Goal: Task Accomplishment & Management: Complete application form

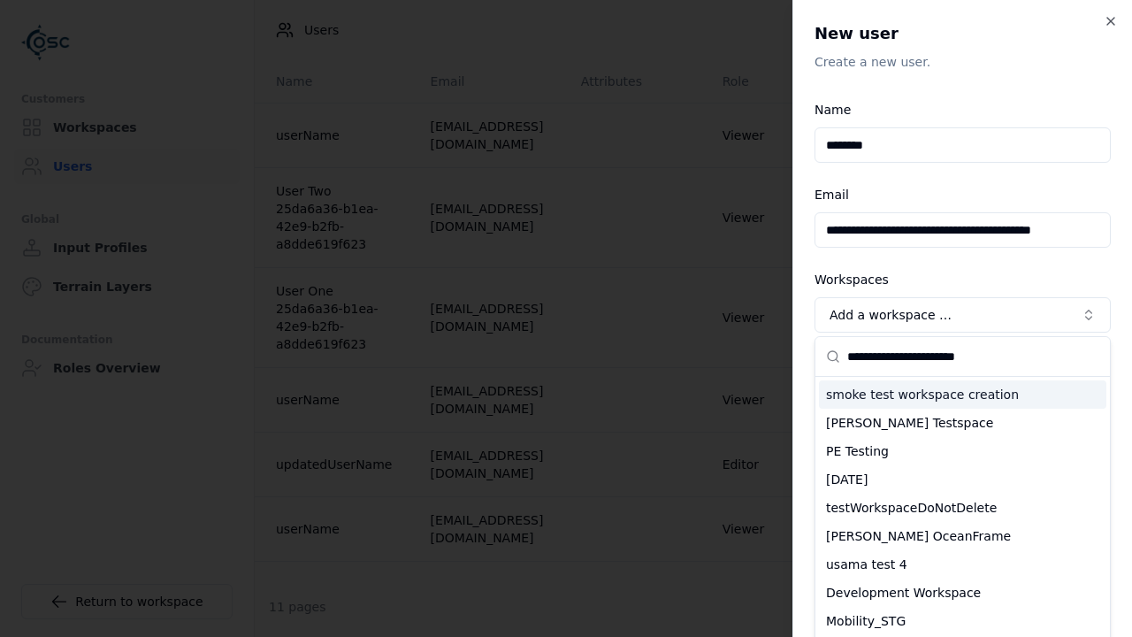
type input "**********"
click at [962, 493] on div "testWorkspaceDoNotDelete" at bounding box center [962, 507] width 287 height 28
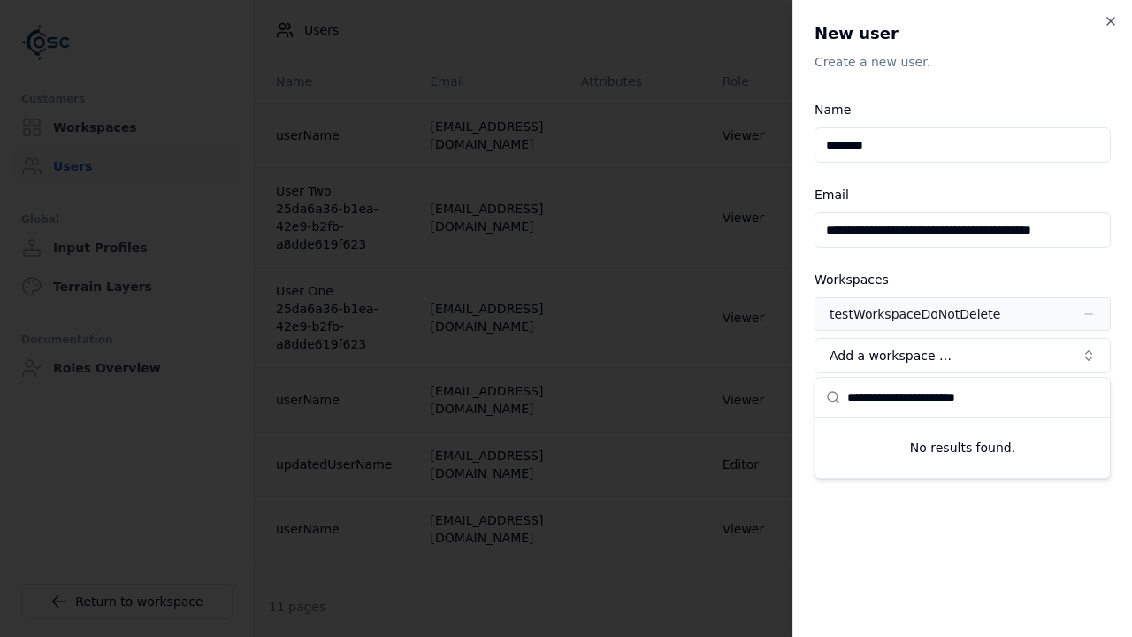
click at [850, 399] on span "Advanced" at bounding box center [862, 398] width 61 height 14
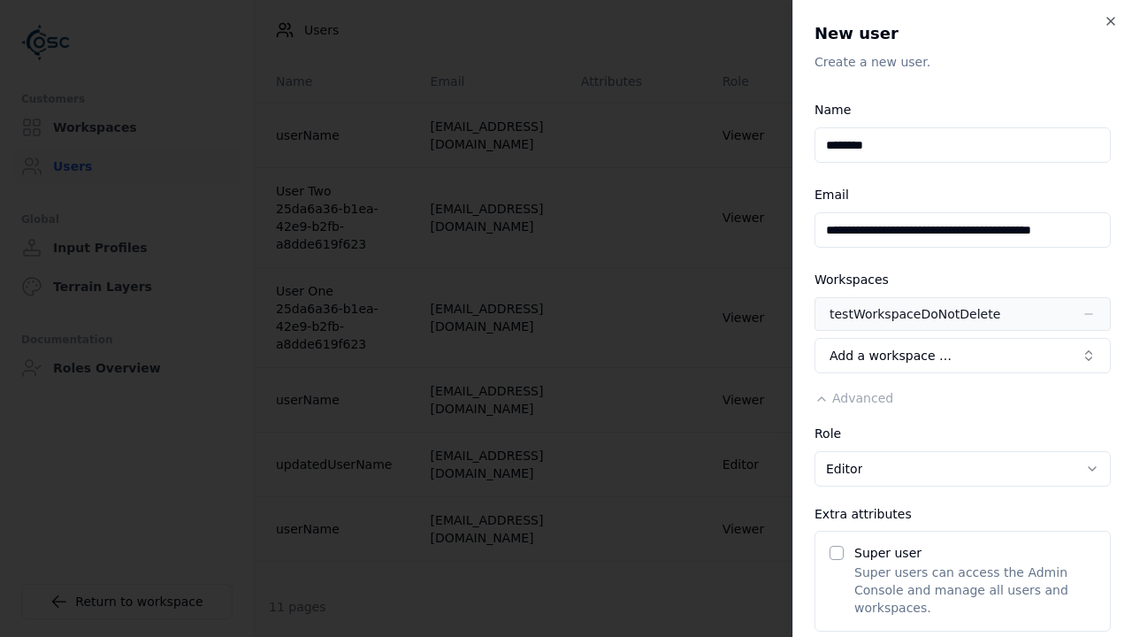
click at [962, 469] on button "Editor" at bounding box center [962, 468] width 296 height 35
